Goal: Task Accomplishment & Management: Manage account settings

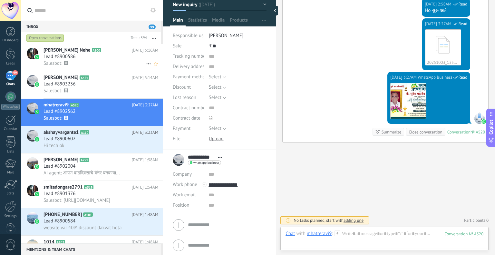
click at [91, 62] on div "Salesbot: 🖼" at bounding box center [101, 63] width 115 height 7
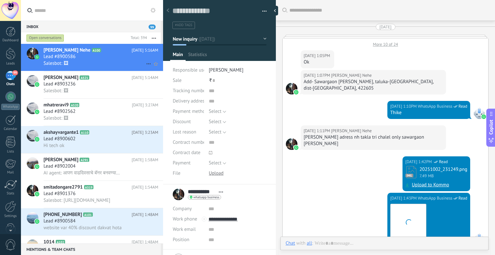
scroll to position [685, 0]
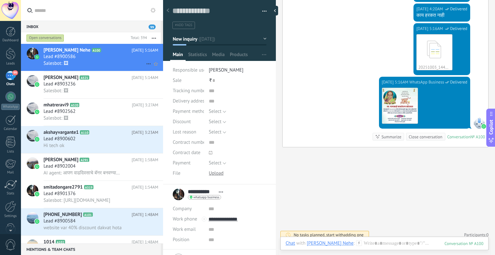
click at [145, 63] on icon at bounding box center [149, 64] width 8 height 8
click at [132, 64] on div at bounding box center [247, 127] width 495 height 255
click at [87, 109] on div "Lead #8902562" at bounding box center [101, 111] width 115 height 6
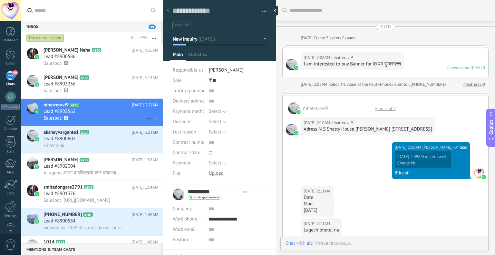
type textarea "**********"
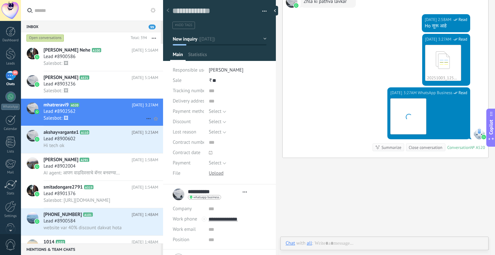
scroll to position [9, 0]
